Goal: Task Accomplishment & Management: Use online tool/utility

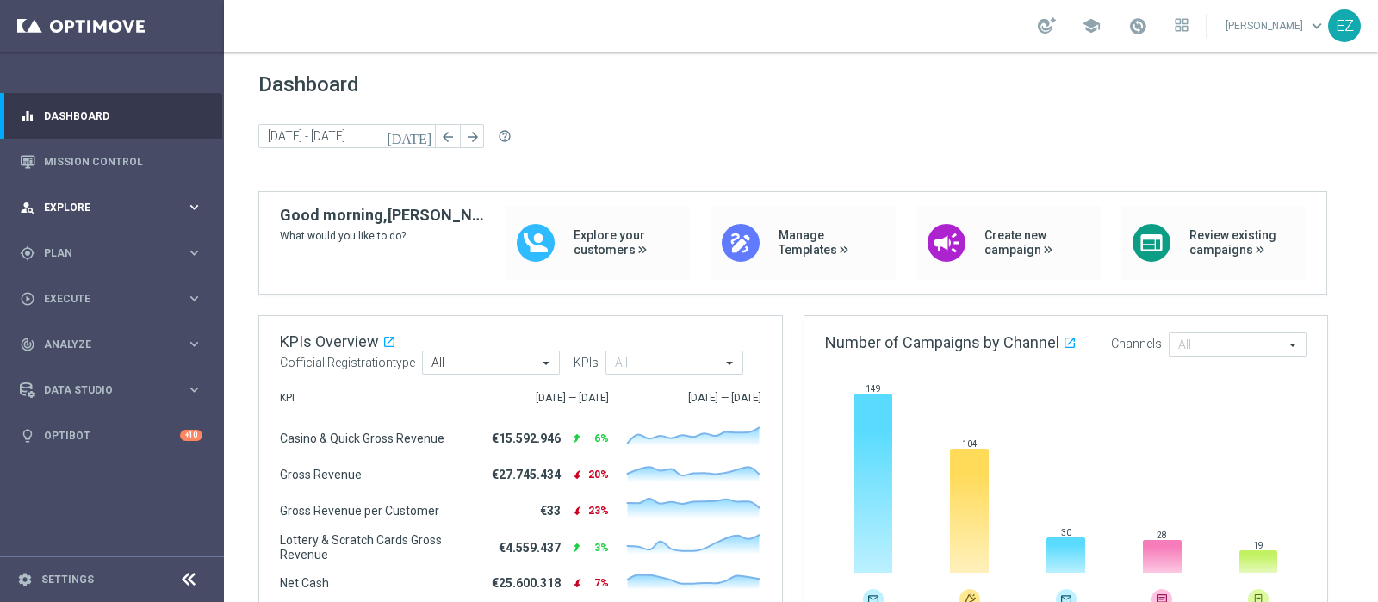
click at [71, 202] on span "Explore" at bounding box center [115, 207] width 142 height 10
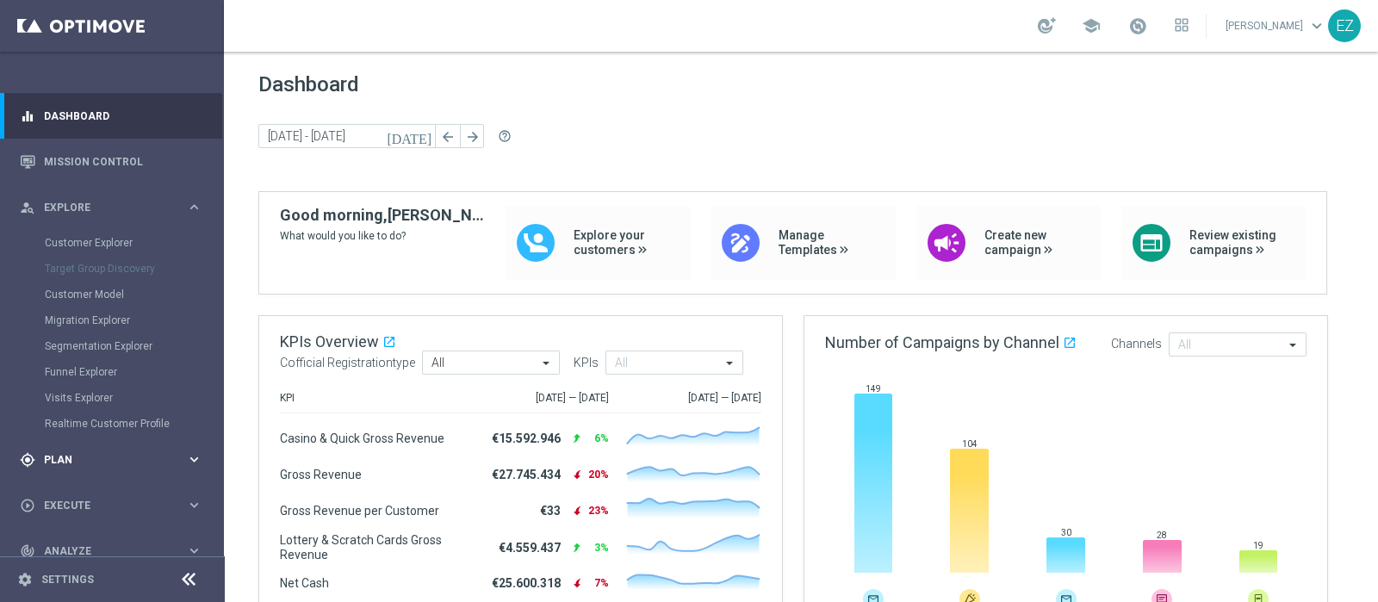
click at [43, 458] on div "gps_fixed Plan" at bounding box center [103, 459] width 166 height 15
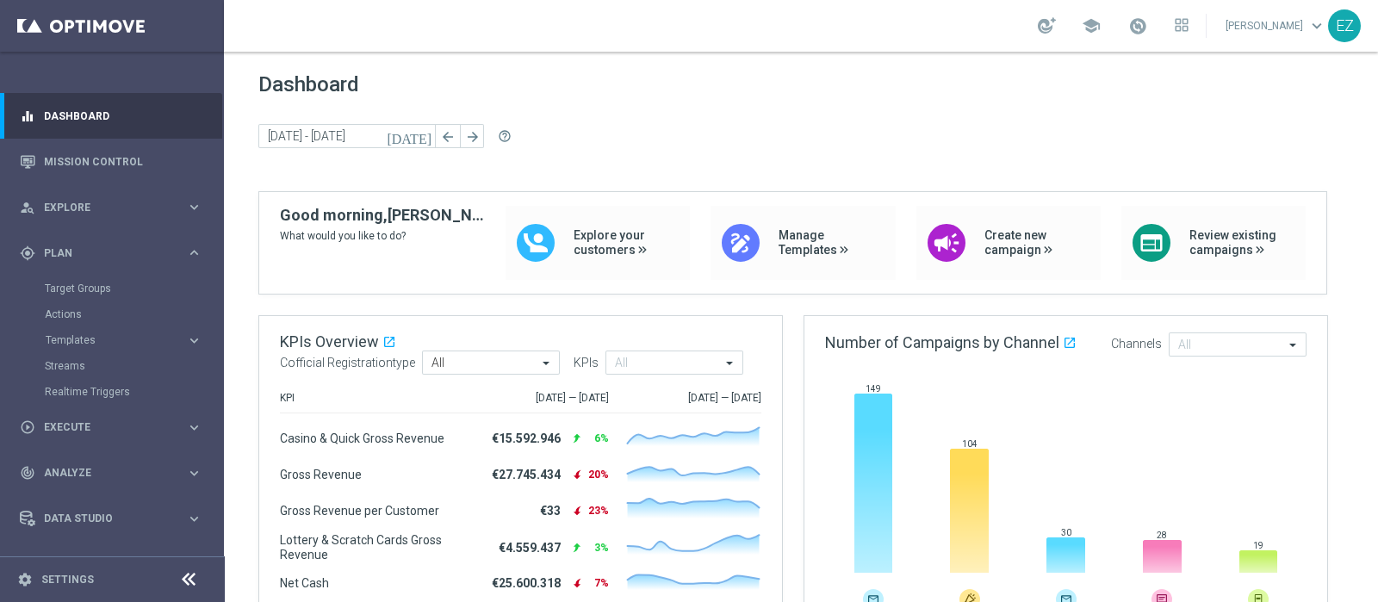
click at [71, 330] on accordion "Templates keyboard_arrow_right Optimail OptiMobile In-App OptiMobile Push Optip…" at bounding box center [133, 340] width 177 height 26
click at [62, 335] on span "Templates" at bounding box center [107, 340] width 123 height 10
click at [67, 359] on link "Optimail" at bounding box center [116, 366] width 126 height 14
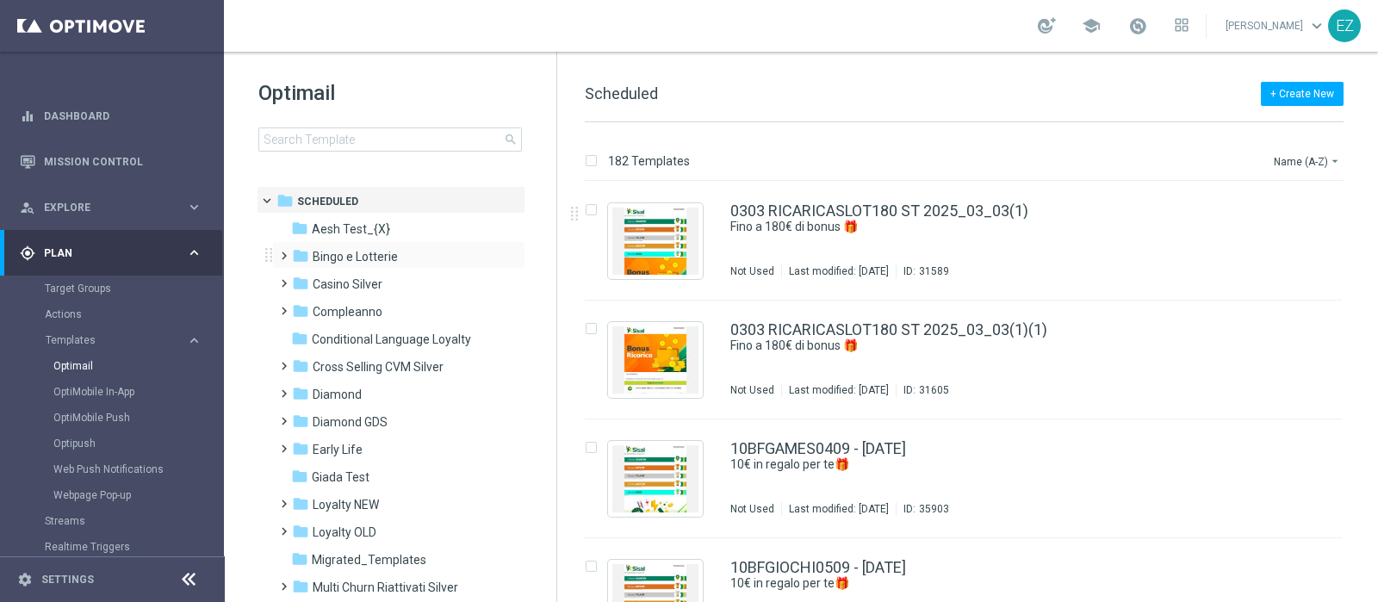
click at [327, 243] on div "folder Bingo e Lotterie more_vert" at bounding box center [398, 255] width 253 height 28
click at [327, 255] on span "Bingo e Lotterie" at bounding box center [355, 256] width 85 height 15
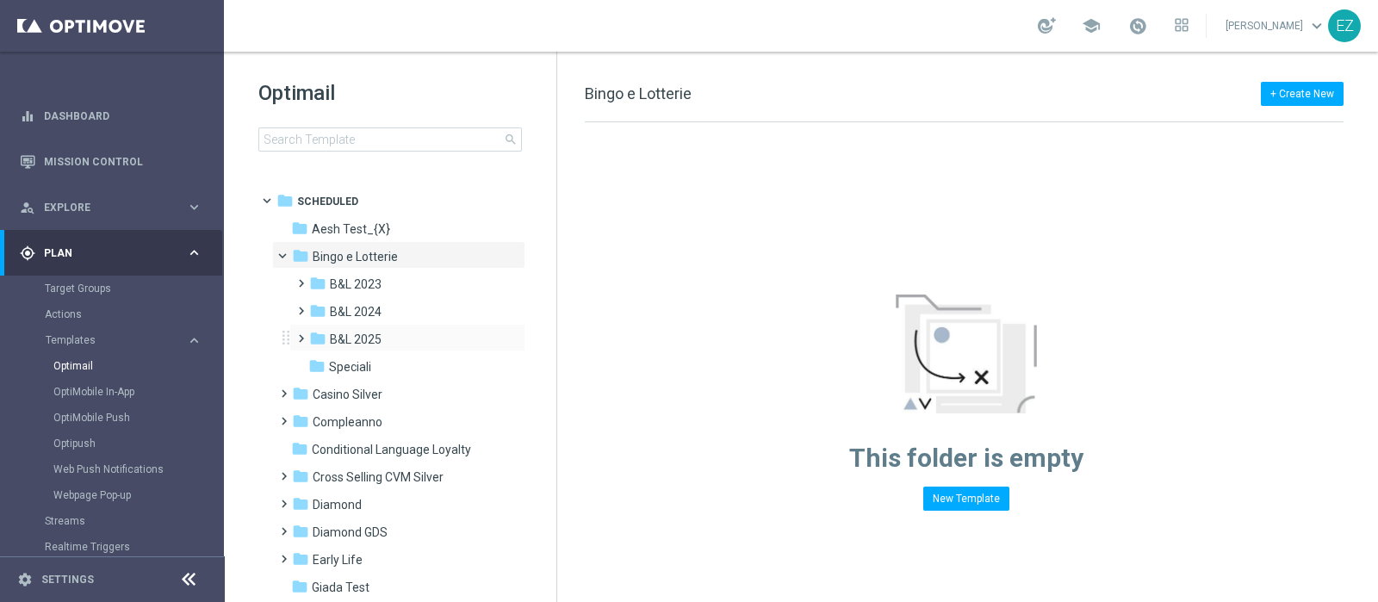
click at [369, 326] on div "folder B&L 2025 more_vert" at bounding box center [407, 338] width 236 height 28
click at [373, 338] on span "B&L 2025" at bounding box center [356, 339] width 52 height 15
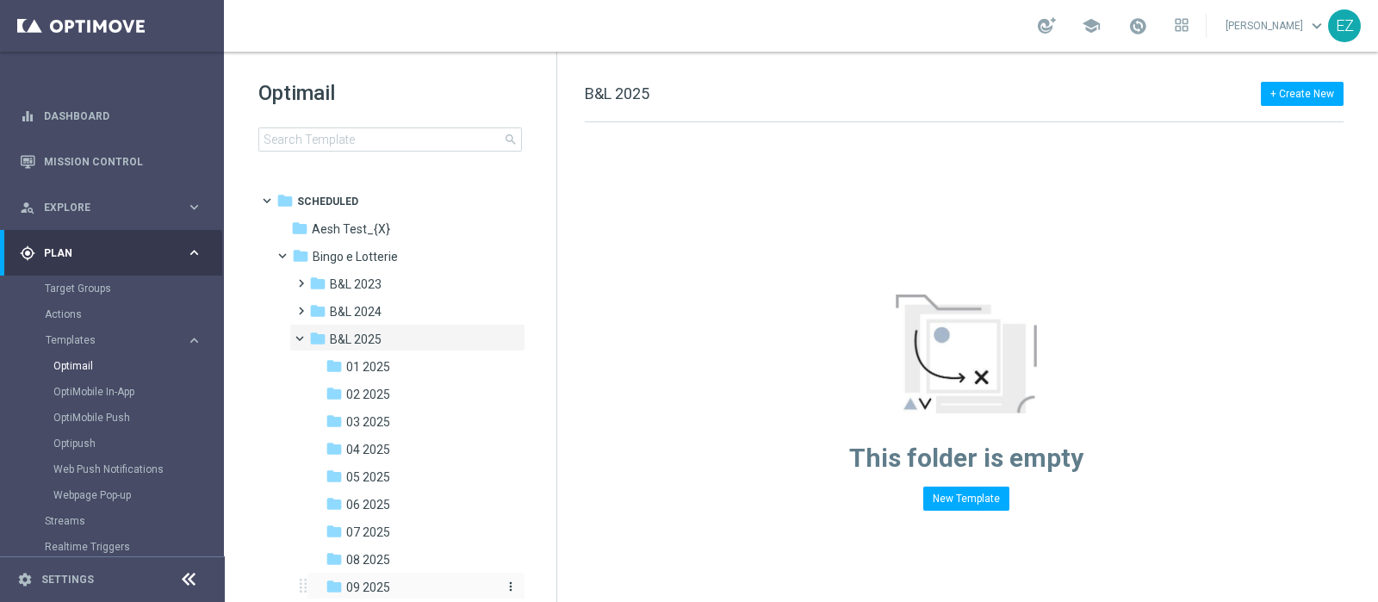
click at [381, 585] on span "09 2025" at bounding box center [368, 586] width 44 height 15
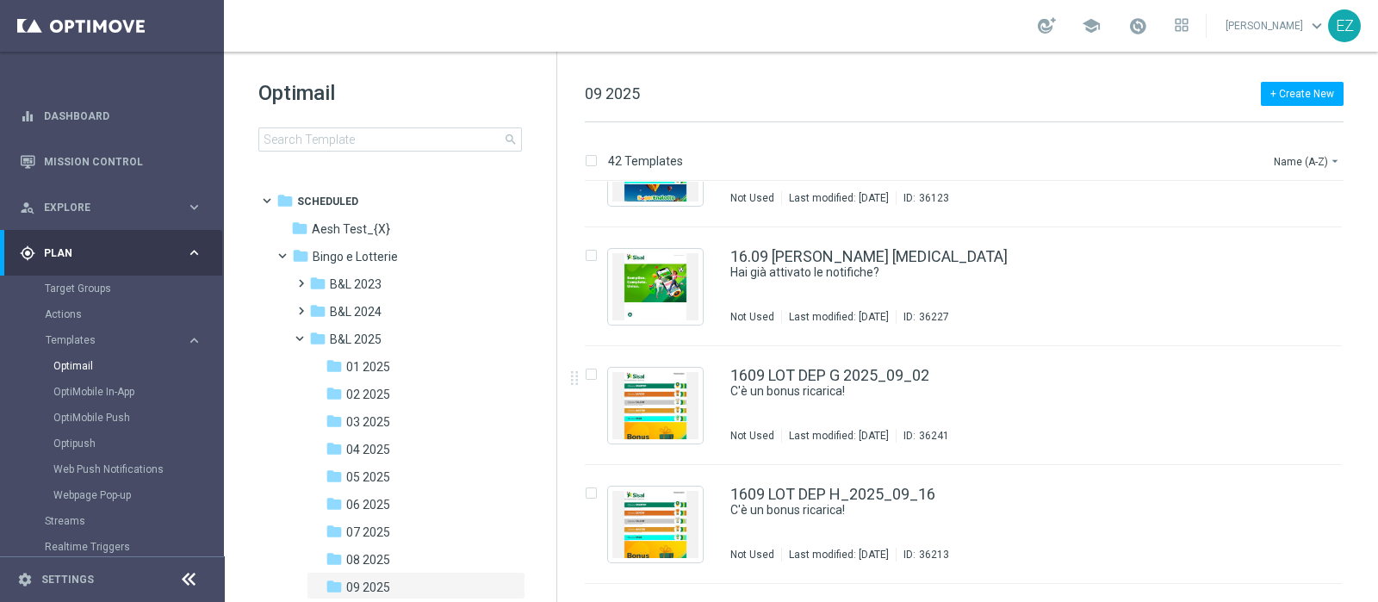
scroll to position [2686, 0]
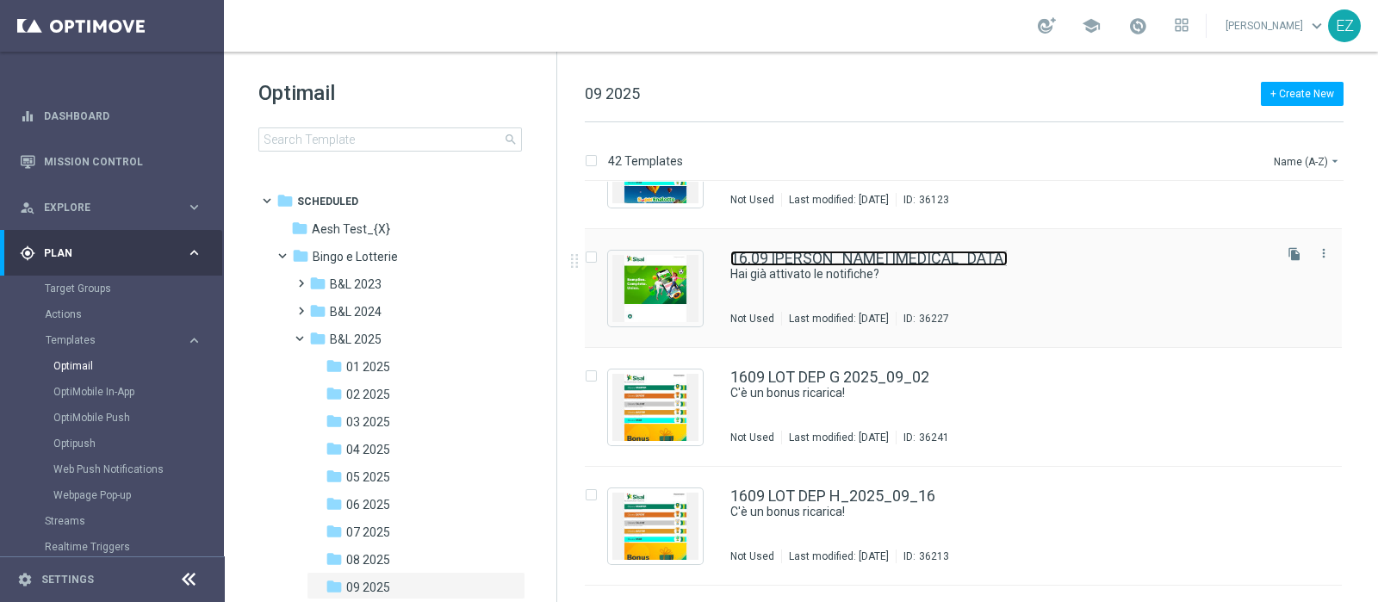
click at [819, 263] on link "16.09 [PERSON_NAME] [MEDICAL_DATA]" at bounding box center [868, 258] width 277 height 15
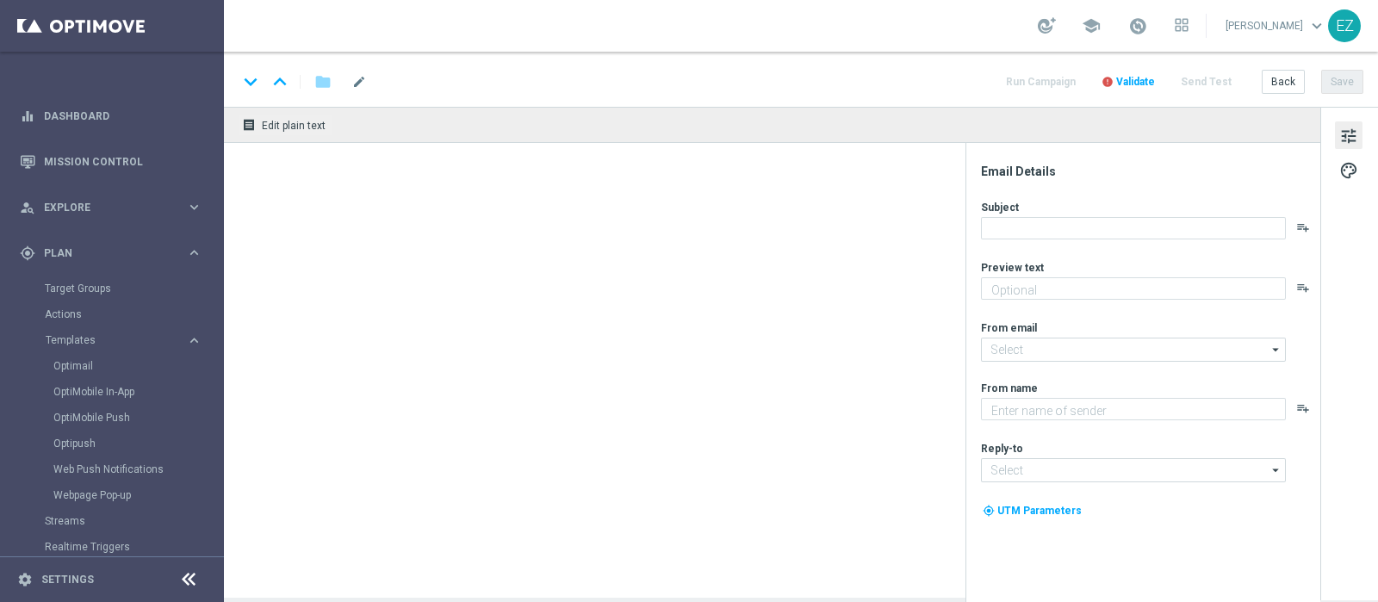
type textarea "Rimani informato su tutte le novità"
type input "[EMAIL_ADDRESS][DOMAIN_NAME]"
type textarea "Sisal"
type input "[EMAIL_ADDRESS][DOMAIN_NAME]"
